Goal: Task Accomplishment & Management: Manage account settings

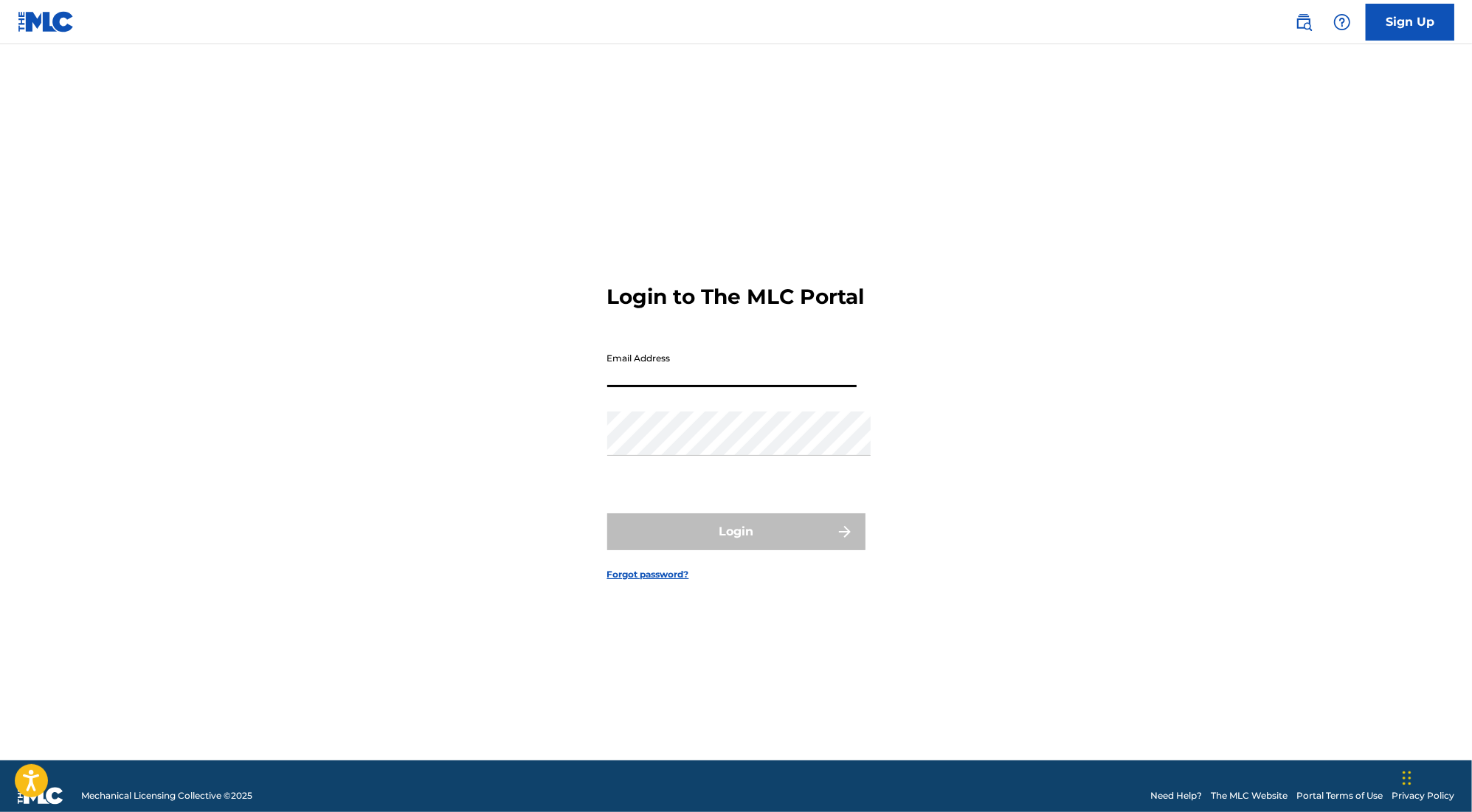
type input "[PERSON_NAME][EMAIL_ADDRESS][PERSON_NAME][DOMAIN_NAME]"
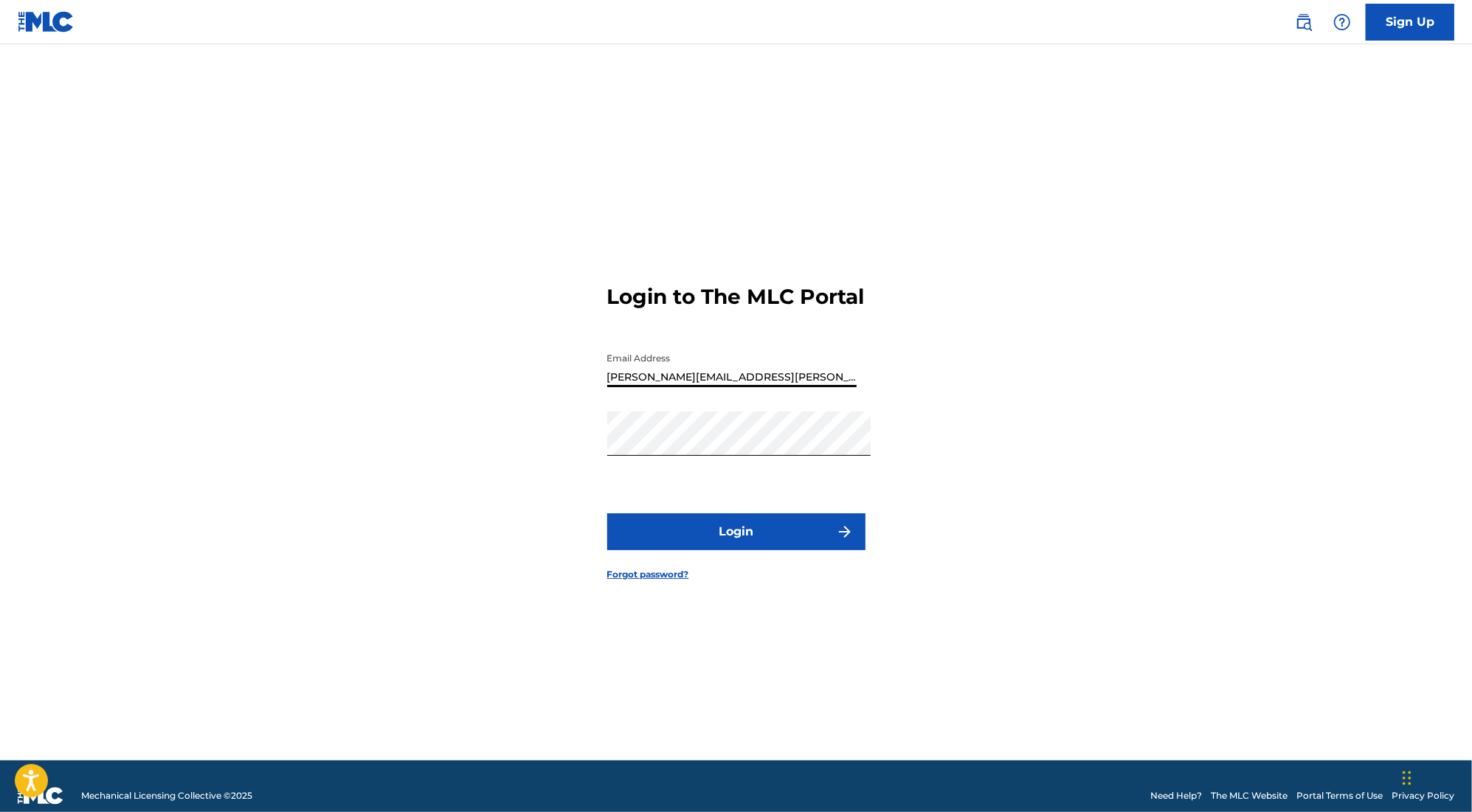
click at [736, 539] on button "Login" at bounding box center [736, 532] width 258 height 37
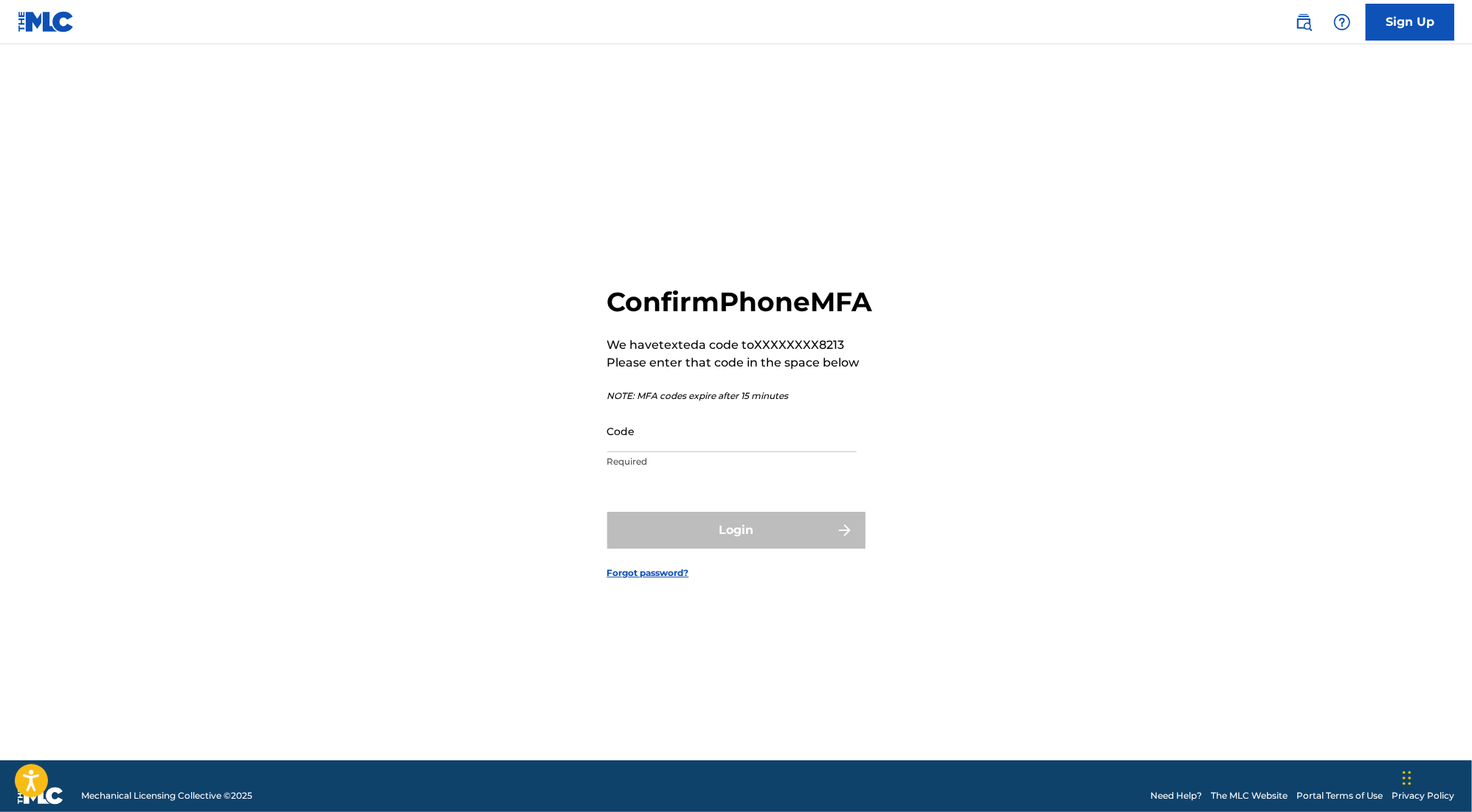
click at [651, 453] on input "Code" at bounding box center [732, 431] width 249 height 42
click at [650, 453] on input "Code" at bounding box center [732, 431] width 249 height 42
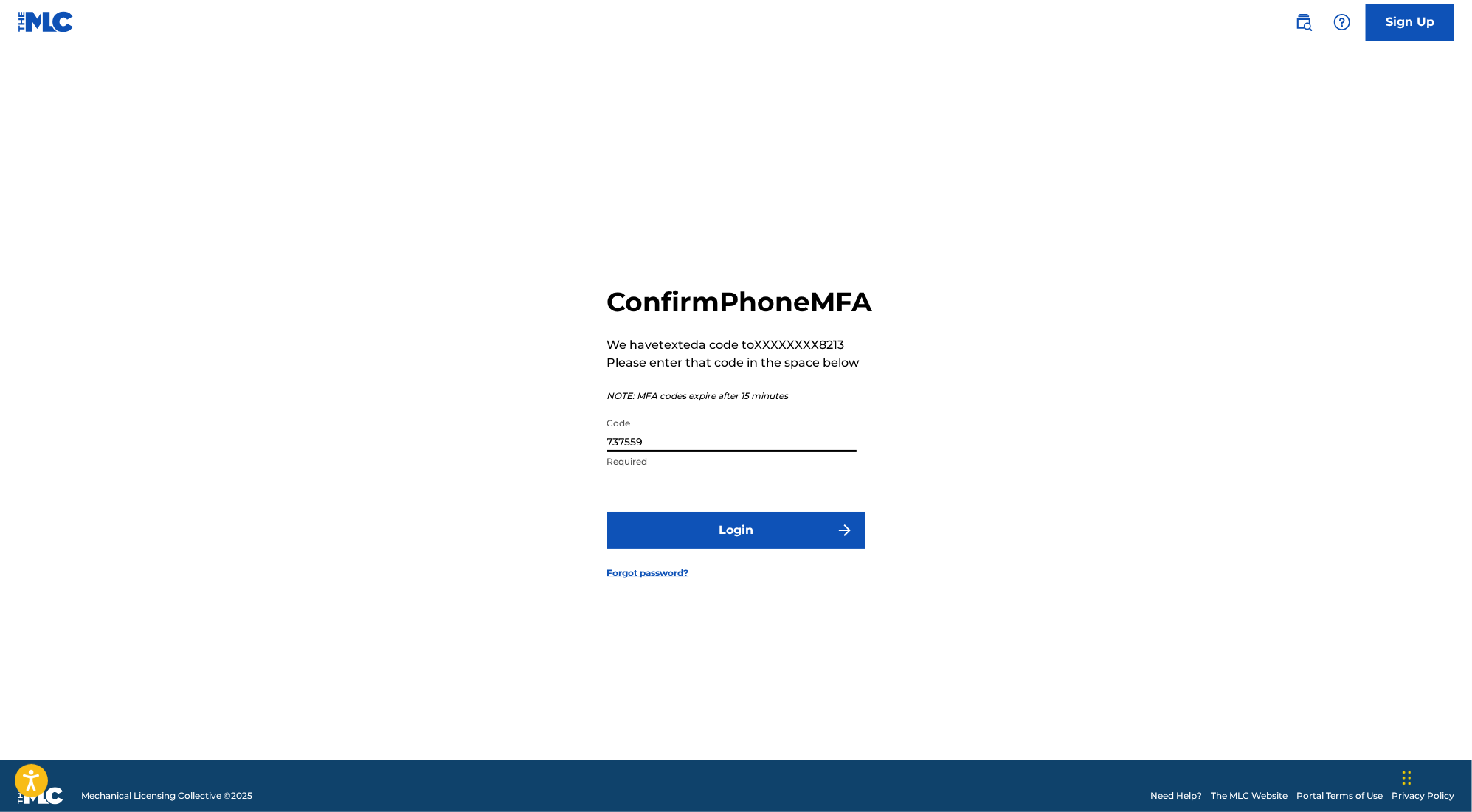
type input "737559"
click at [736, 549] on button "Login" at bounding box center [736, 531] width 258 height 37
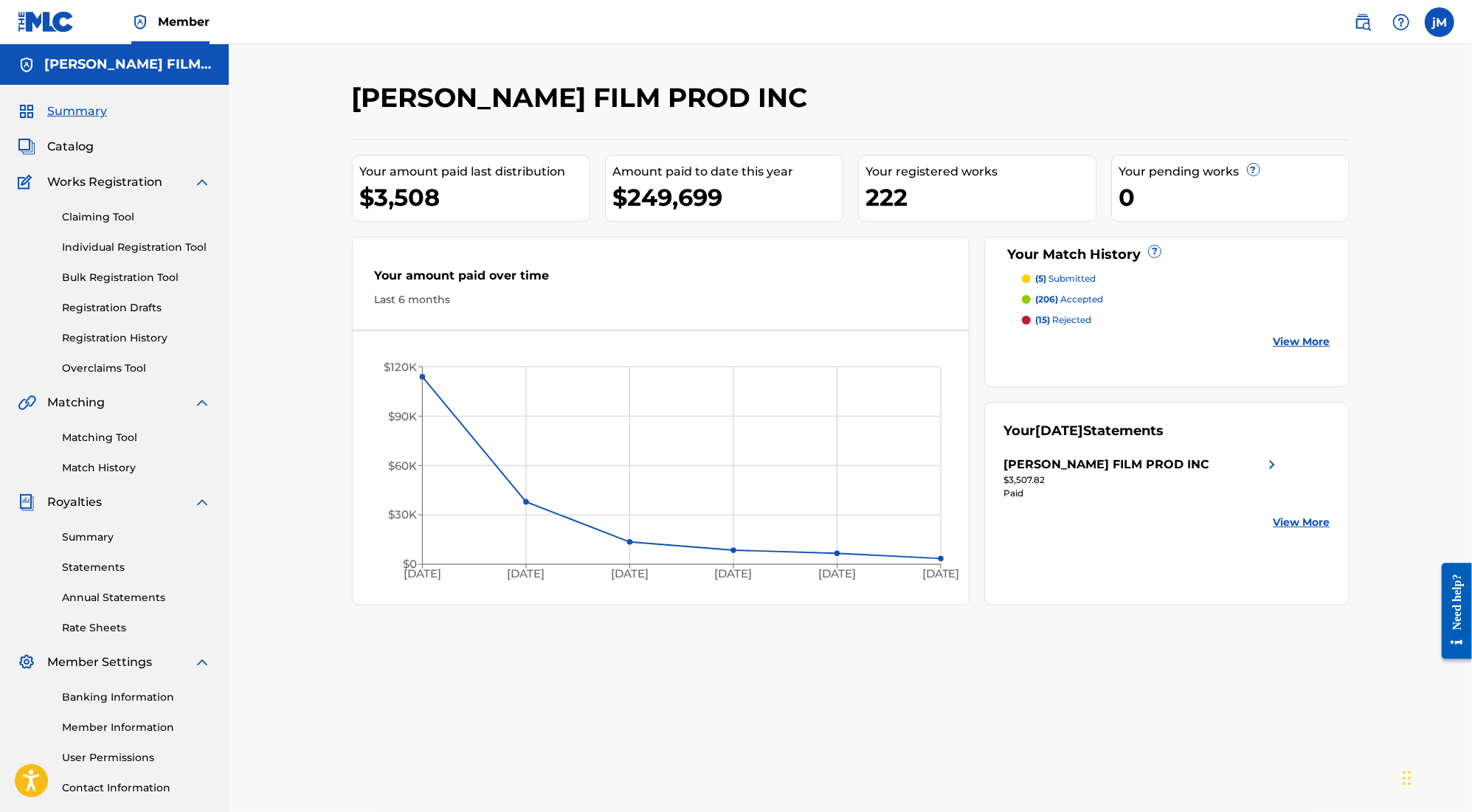
click at [403, 308] on div "Last 6 months" at bounding box center [661, 300] width 572 height 15
click at [438, 285] on div "Your amount paid over time" at bounding box center [661, 279] width 572 height 25
click at [106, 445] on link "Matching Tool" at bounding box center [136, 437] width 149 height 15
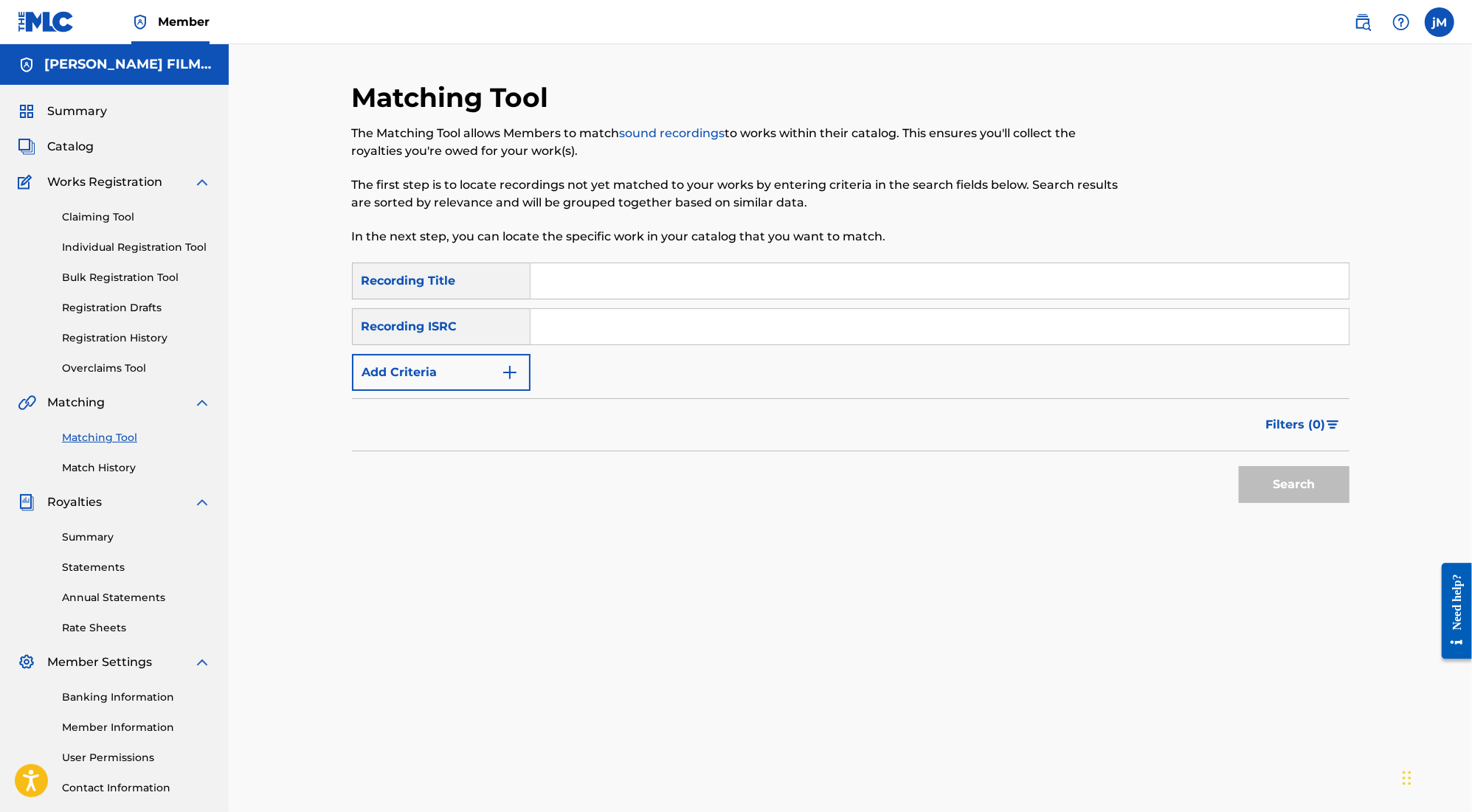
click at [94, 476] on link "Match History" at bounding box center [136, 468] width 149 height 15
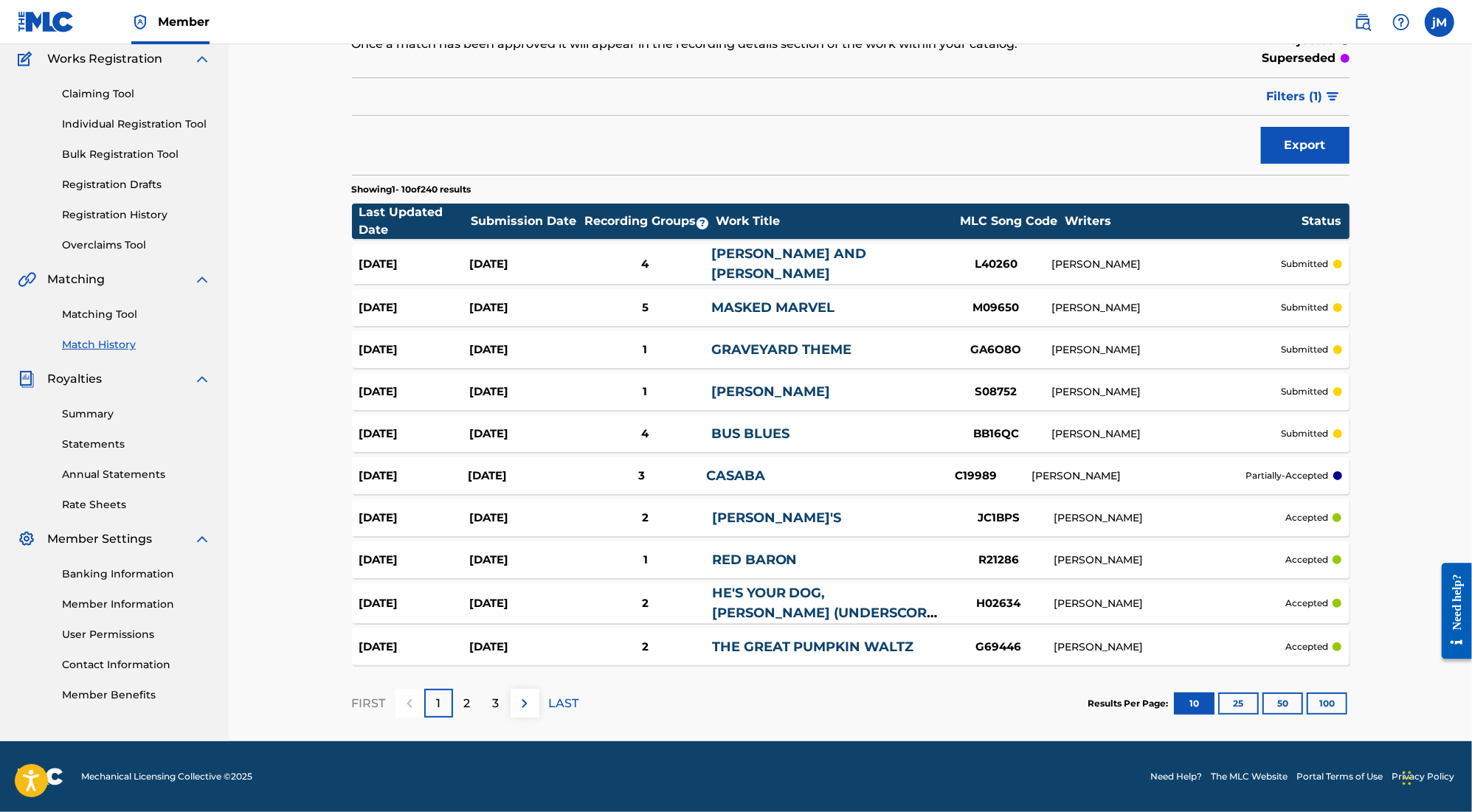
scroll to position [148, 0]
click at [1348, 701] on button "100" at bounding box center [1327, 704] width 41 height 22
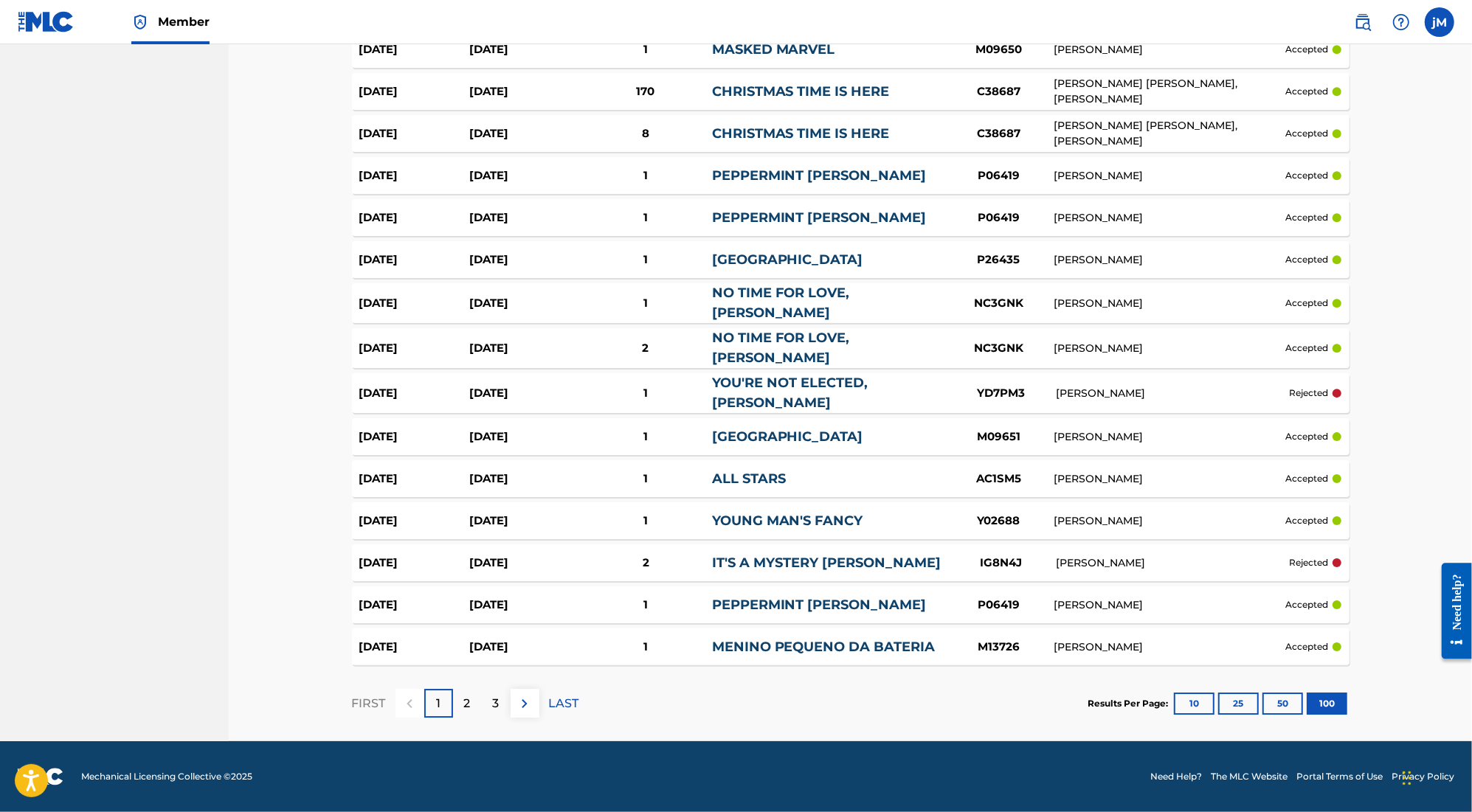
scroll to position [4127, 0]
click at [482, 695] on div "3" at bounding box center [497, 704] width 29 height 29
